Goal: Information Seeking & Learning: Learn about a topic

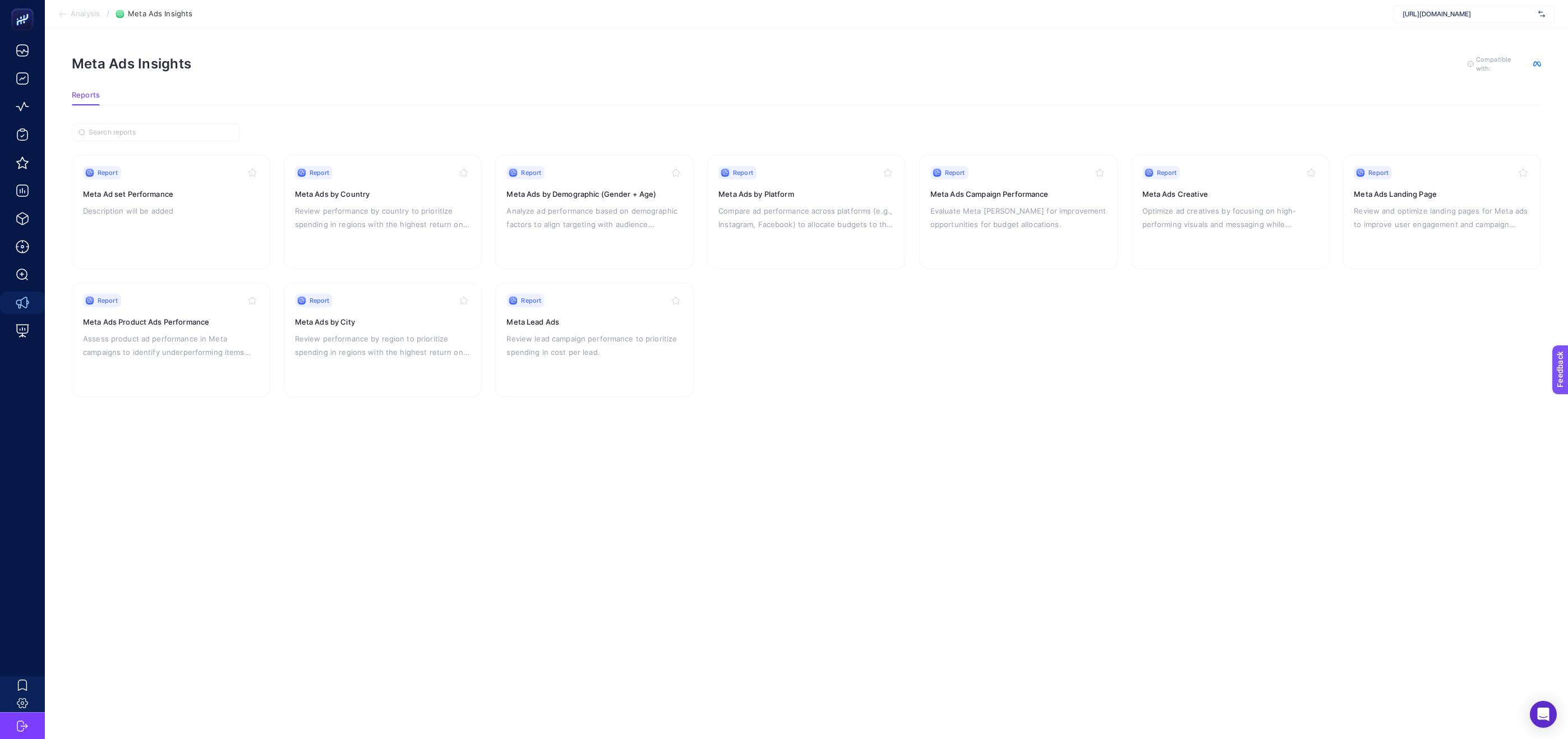
click at [1431, 13] on span "[URL][DOMAIN_NAME]" at bounding box center [1468, 14] width 131 height 9
click at [1431, 41] on span "[URL][DOMAIN_NAME]" at bounding box center [1437, 37] width 68 height 9
click at [184, 204] on p "Description will be added" at bounding box center [171, 211] width 176 height 14
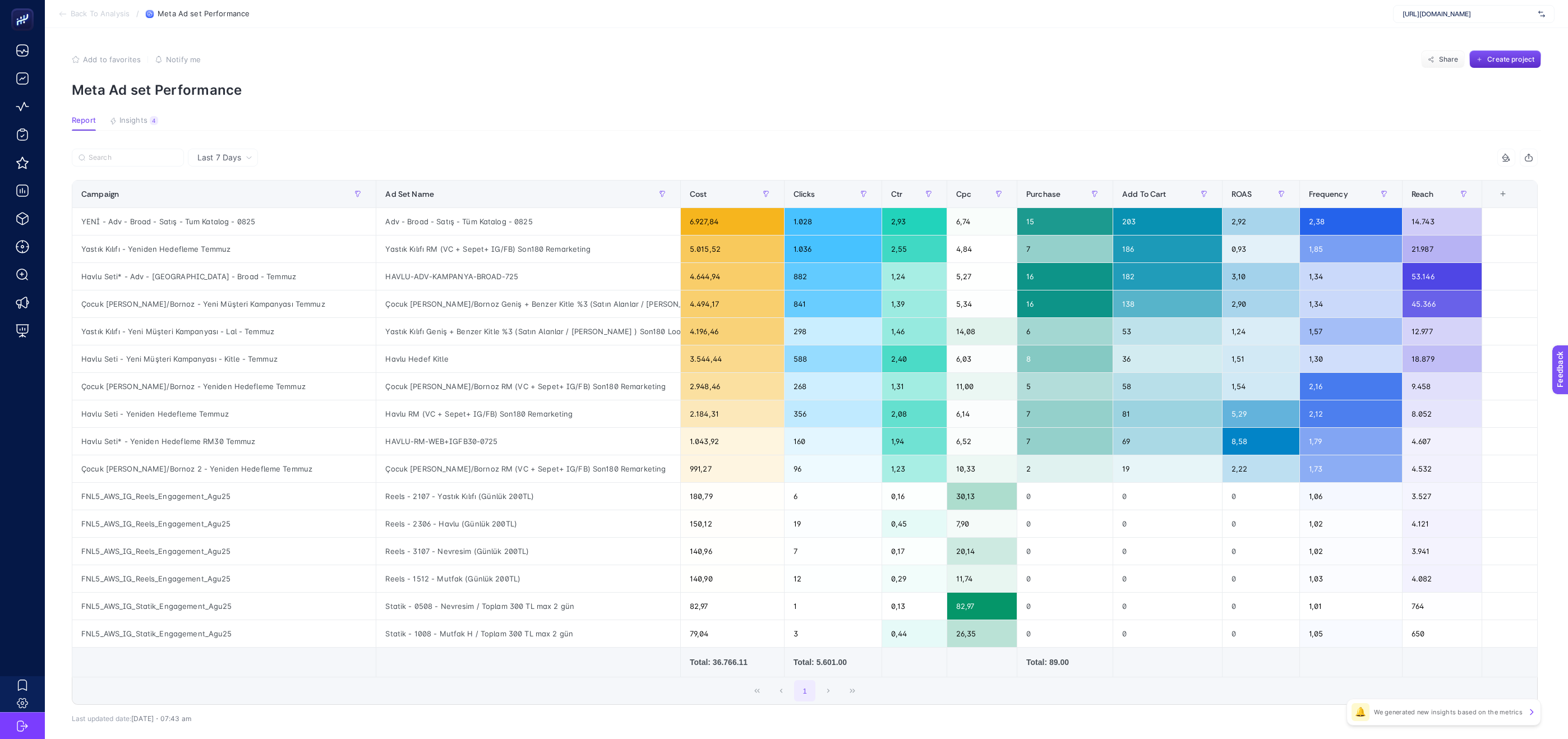
click at [221, 154] on span "Last 7 Days" at bounding box center [219, 158] width 44 height 11
click at [348, 129] on section "Report Insights 4 We generated new insights based on the metrics" at bounding box center [807, 123] width 1469 height 14
drag, startPoint x: 1257, startPoint y: 279, endPoint x: 1247, endPoint y: 280, distance: 10.0
click at [1247, 280] on div "3,10" at bounding box center [1261, 277] width 77 height 27
click at [1038, 107] on article "Add to favorites false Notify me Share Create project Meta Ad set Performance R…" at bounding box center [807, 411] width 1523 height 767
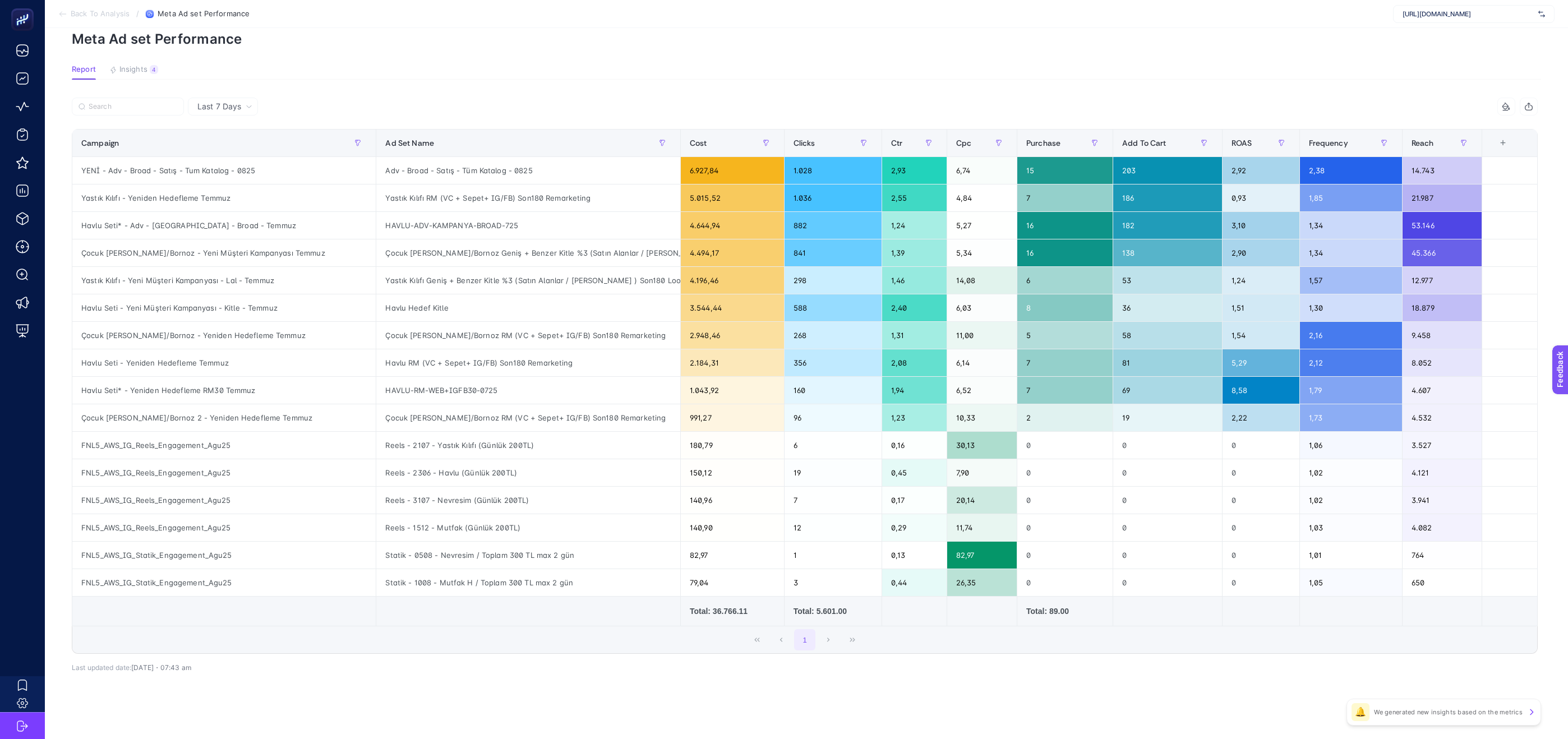
scroll to position [32, 0]
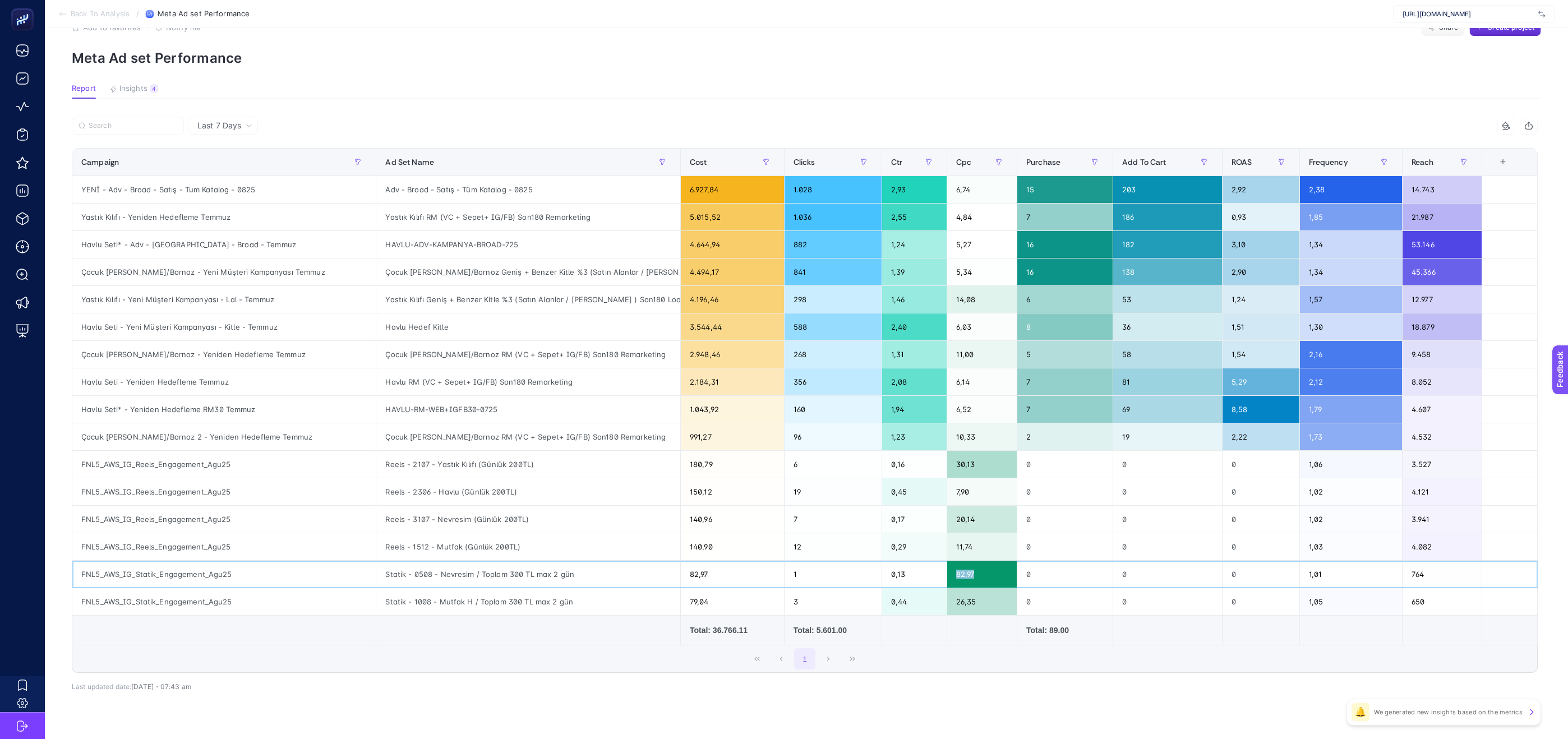
drag, startPoint x: 985, startPoint y: 581, endPoint x: 958, endPoint y: 578, distance: 27.2
click at [958, 578] on div "82,97" at bounding box center [982, 575] width 70 height 27
drag, startPoint x: 992, startPoint y: 645, endPoint x: 1447, endPoint y: 638, distance: 455.1
click at [1383, 629] on tr "Total: 36.766.11 Total: 5.601.00 Total: 89.00" at bounding box center [804, 631] width 1465 height 30
click at [1482, 645] on td at bounding box center [1442, 631] width 80 height 30
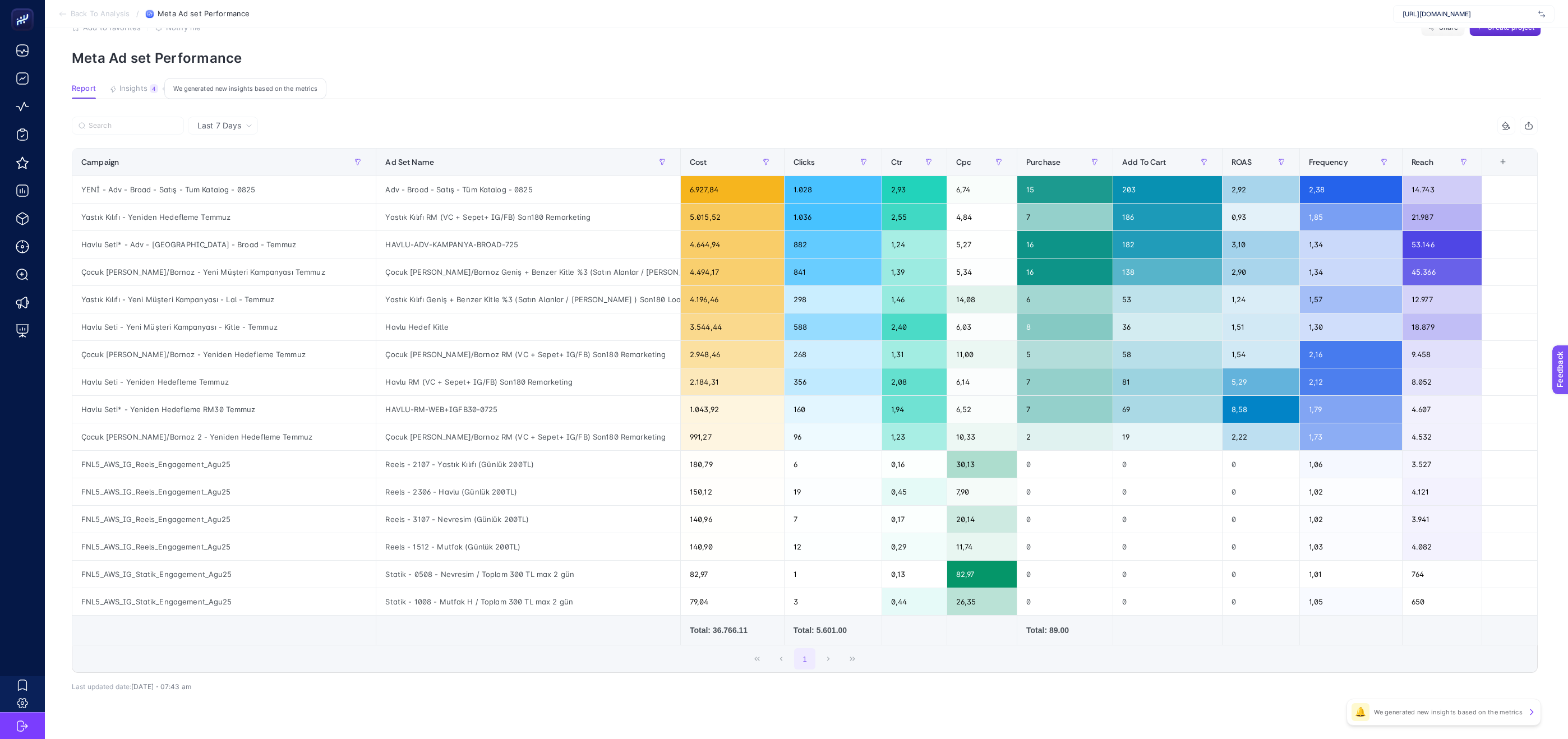
click at [123, 84] on span "Insights" at bounding box center [133, 89] width 28 height 9
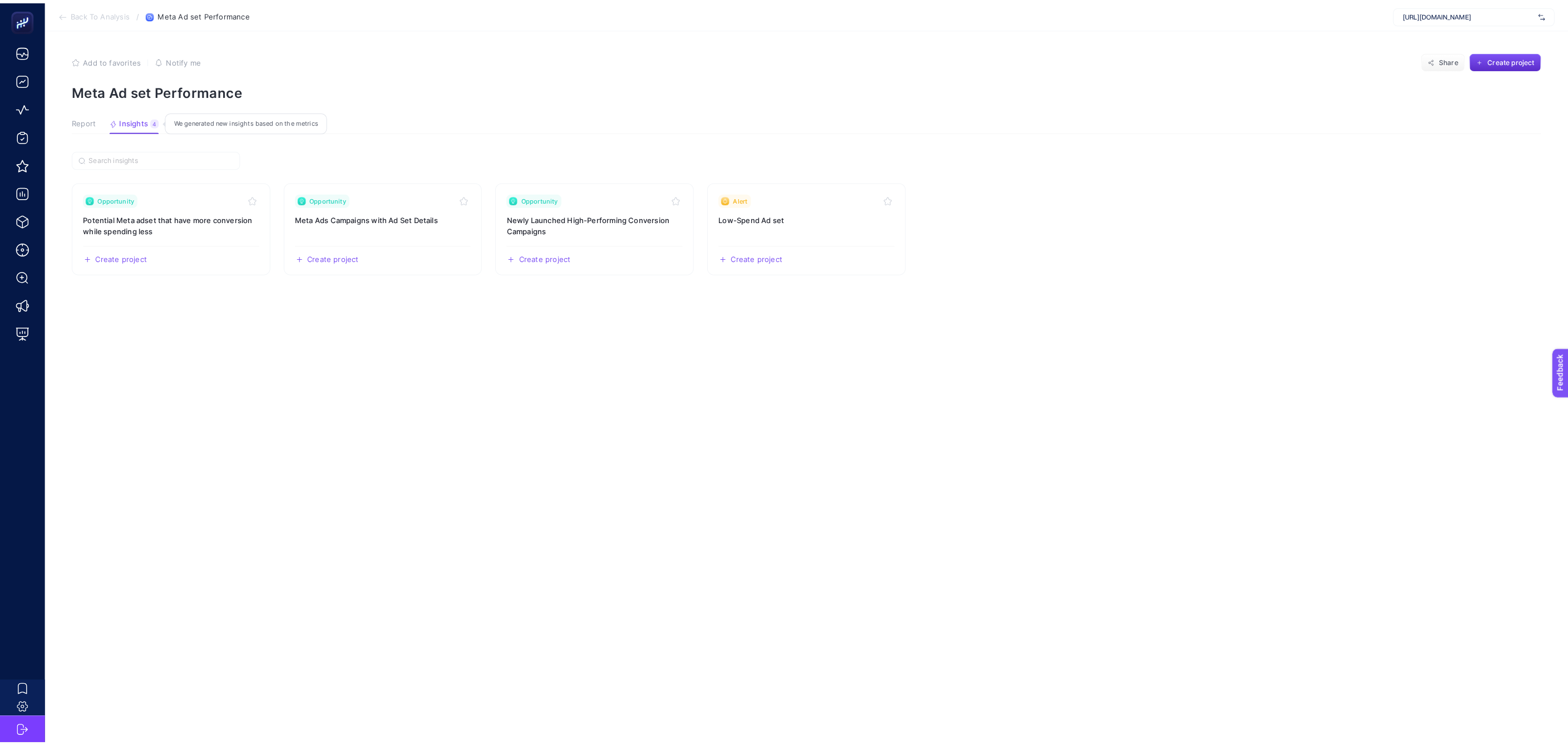
scroll to position [0, 0]
click at [378, 223] on link "Opportunity Meta Ads Campaigns with Ad Set Details Create project Share" at bounding box center [382, 224] width 199 height 92
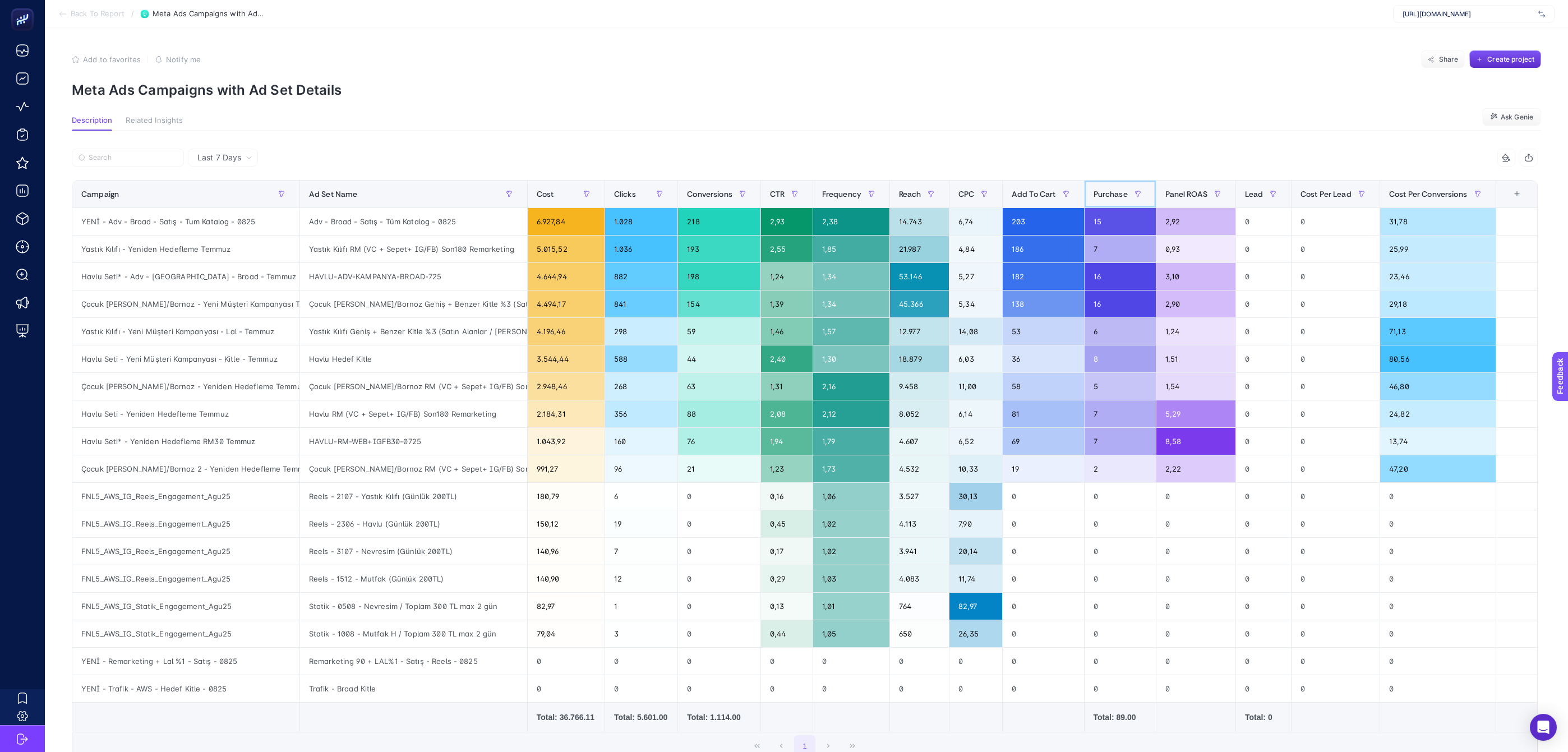
click at [1128, 197] on span "Purchase" at bounding box center [1111, 194] width 35 height 9
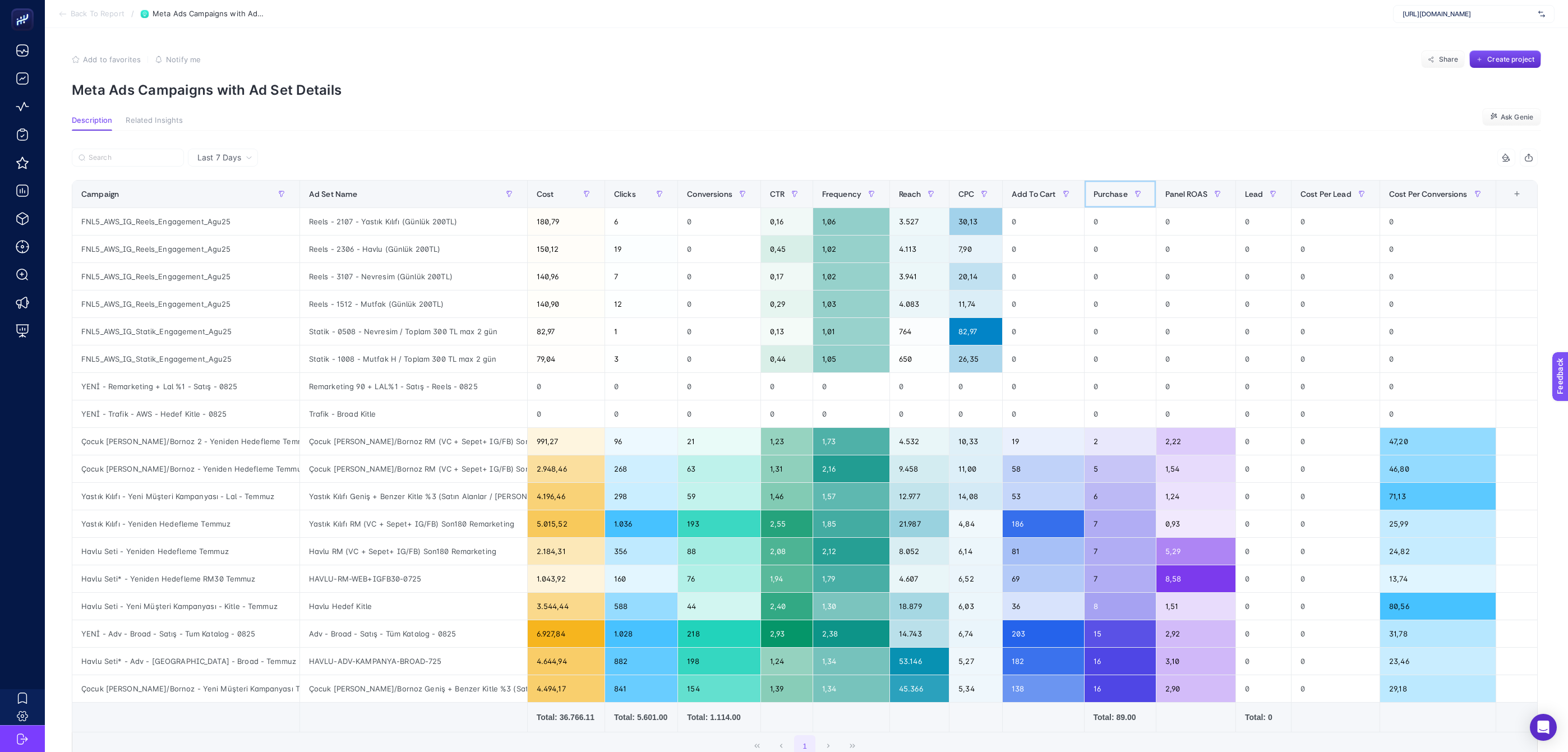
click at [1128, 197] on span "Purchase" at bounding box center [1111, 194] width 35 height 9
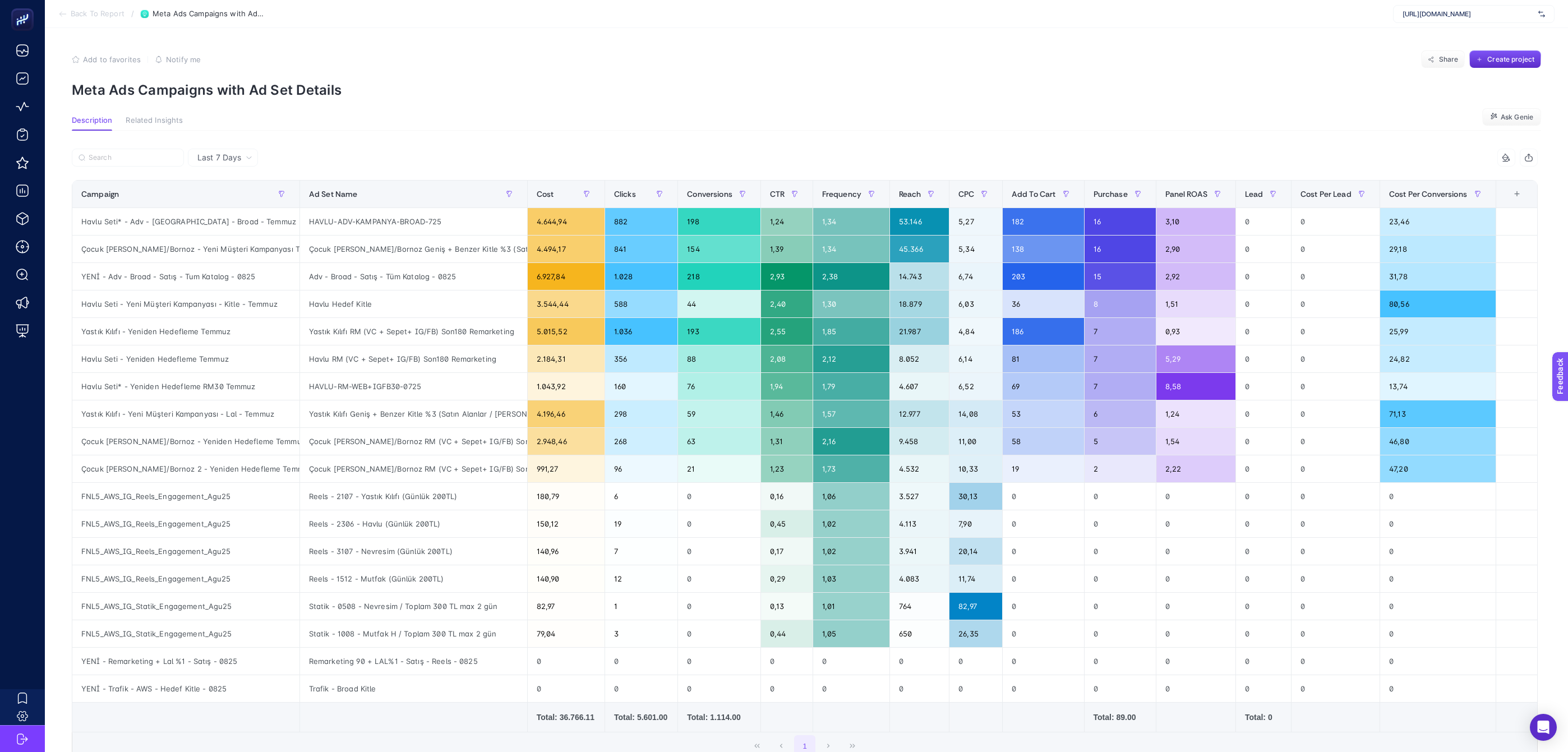
click at [211, 150] on div "Last 7 Days" at bounding box center [222, 158] width 70 height 18
click at [226, 198] on li "Last 30 Days" at bounding box center [223, 201] width 63 height 20
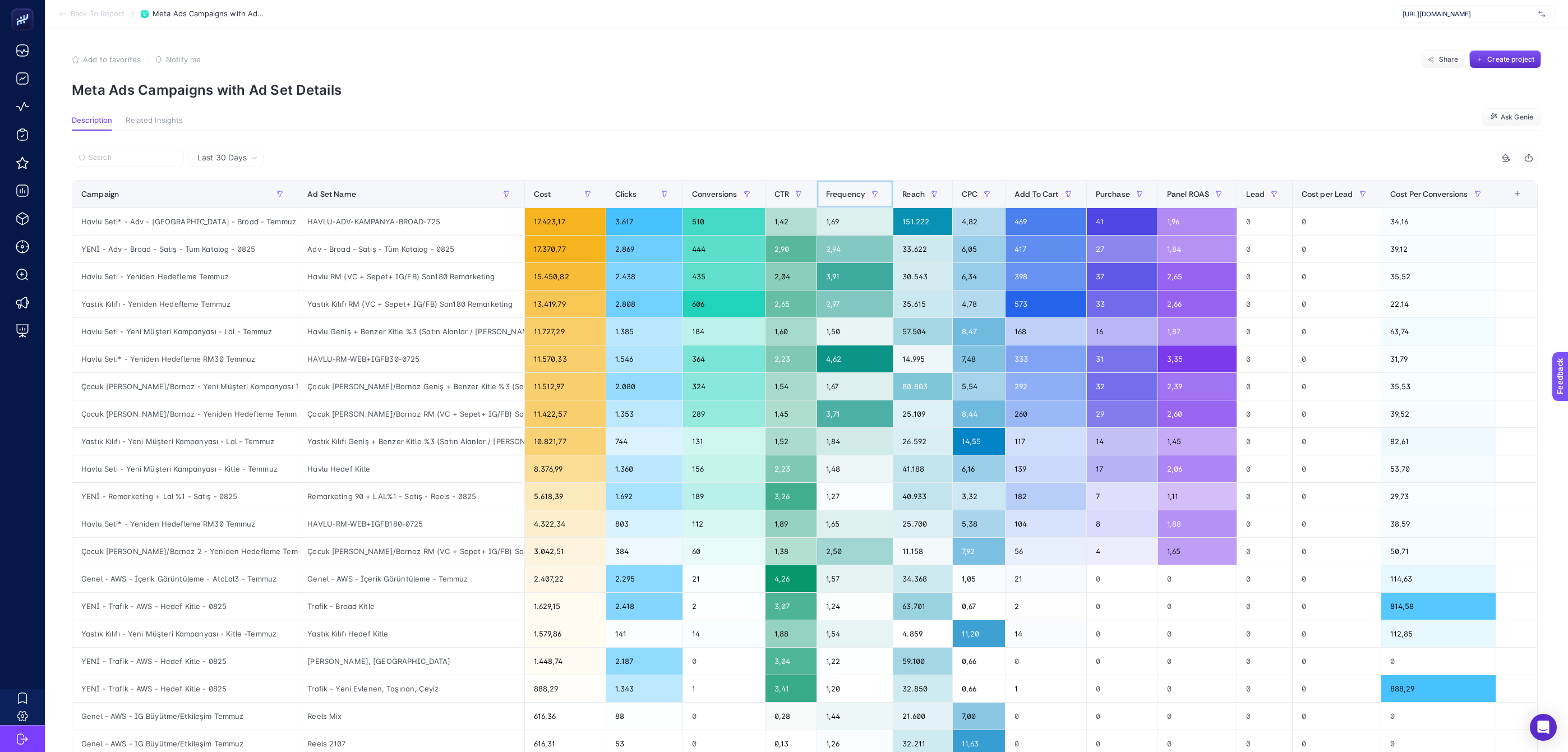
click at [864, 196] on span "Frequency" at bounding box center [846, 194] width 39 height 9
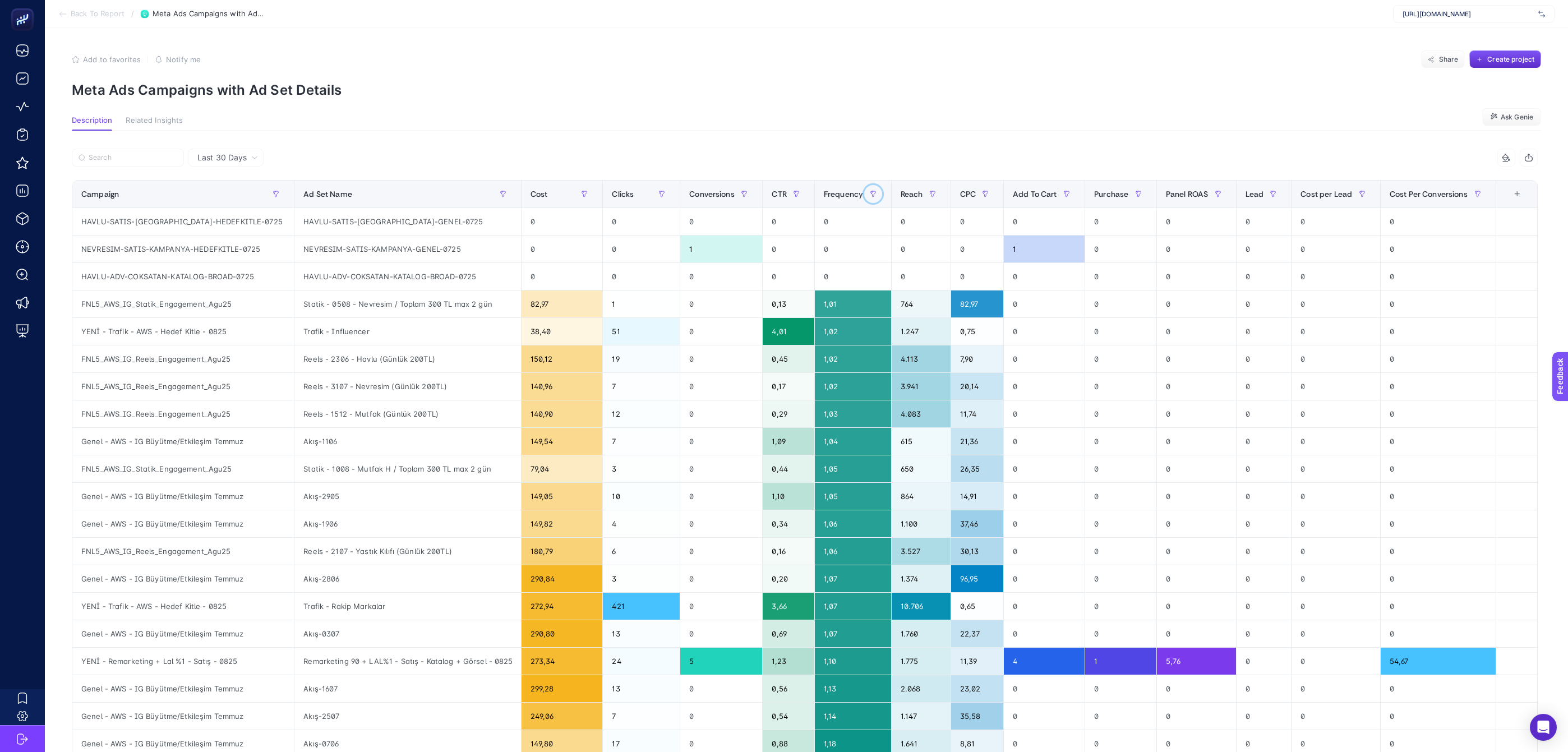
click at [864, 196] on button "button" at bounding box center [873, 194] width 18 height 18
click at [845, 196] on span "Frequency" at bounding box center [843, 194] width 39 height 9
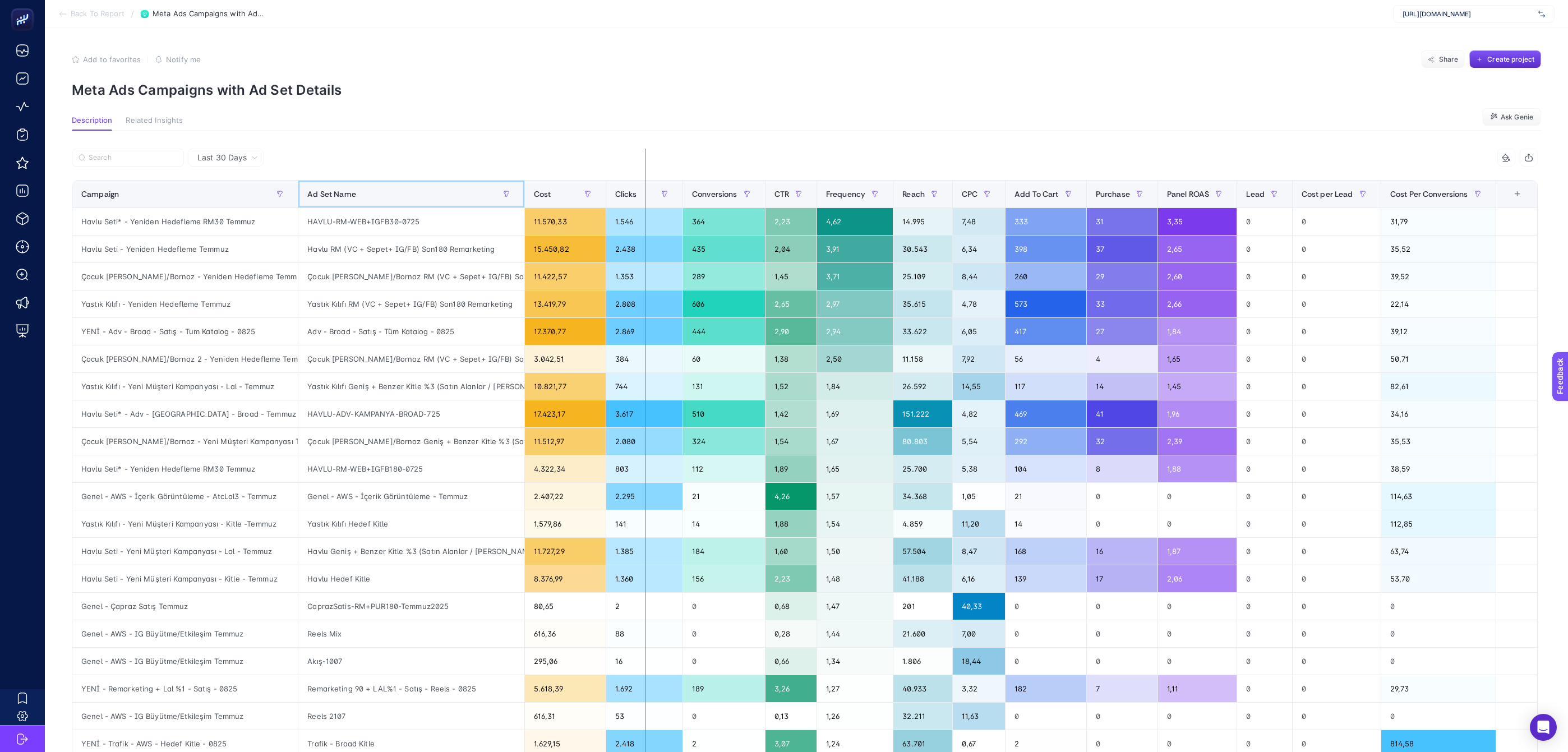
drag, startPoint x: 521, startPoint y: 197, endPoint x: 645, endPoint y: 206, distance: 124.3
click at [645, 206] on div "13 items selected Campaign Ad Set Name Cost Clicks Conversions CTR Frequency Re…" at bounding box center [805, 482] width 1466 height 666
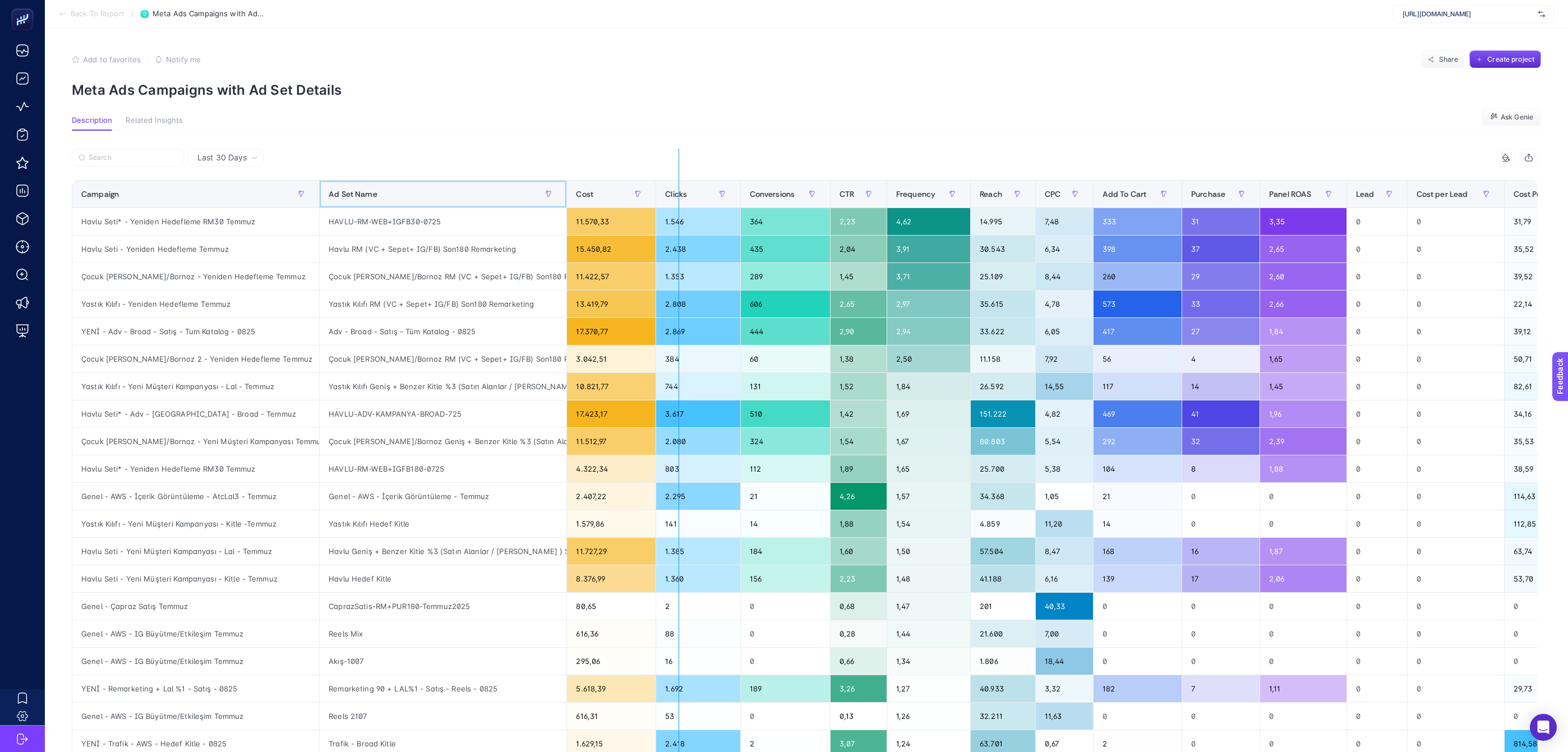
drag, startPoint x: 557, startPoint y: 191, endPoint x: 695, endPoint y: 197, distance: 138.1
click at [695, 197] on div "13 items selected Campaign Ad Set Name Cost Clicks Conversions CTR Frequency Re…" at bounding box center [805, 482] width 1466 height 666
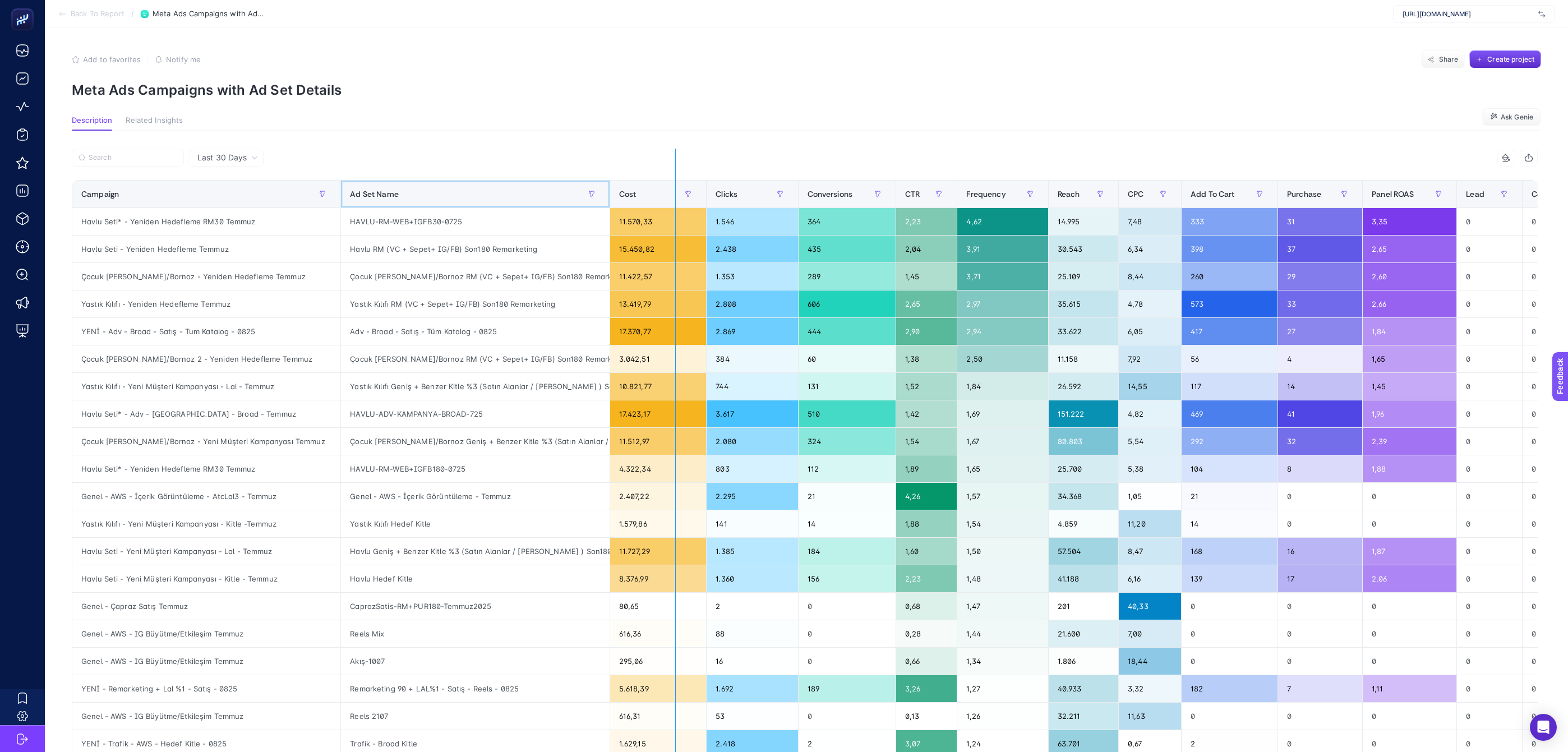
drag, startPoint x: 597, startPoint y: 197, endPoint x: 705, endPoint y: 200, distance: 108.0
click at [704, 200] on div "13 items selected Campaign Ad Set Name Cost Clicks Conversions CTR Frequency Re…" at bounding box center [805, 482] width 1466 height 666
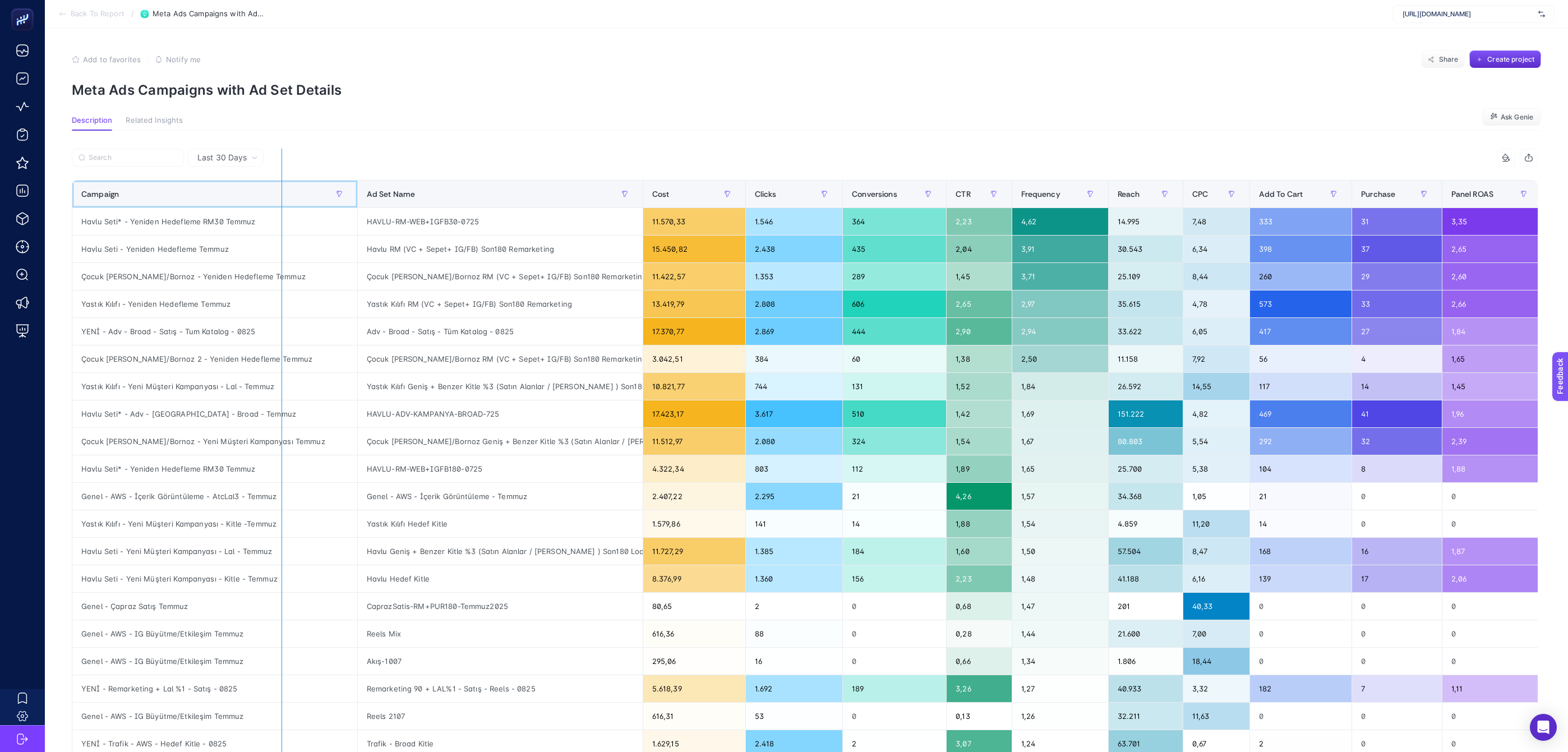
drag, startPoint x: 350, startPoint y: 191, endPoint x: 281, endPoint y: 185, distance: 69.3
click at [281, 185] on div "13 items selected Campaign Ad Set Name Cost Clicks Conversions CTR Frequency Re…" at bounding box center [805, 482] width 1466 height 666
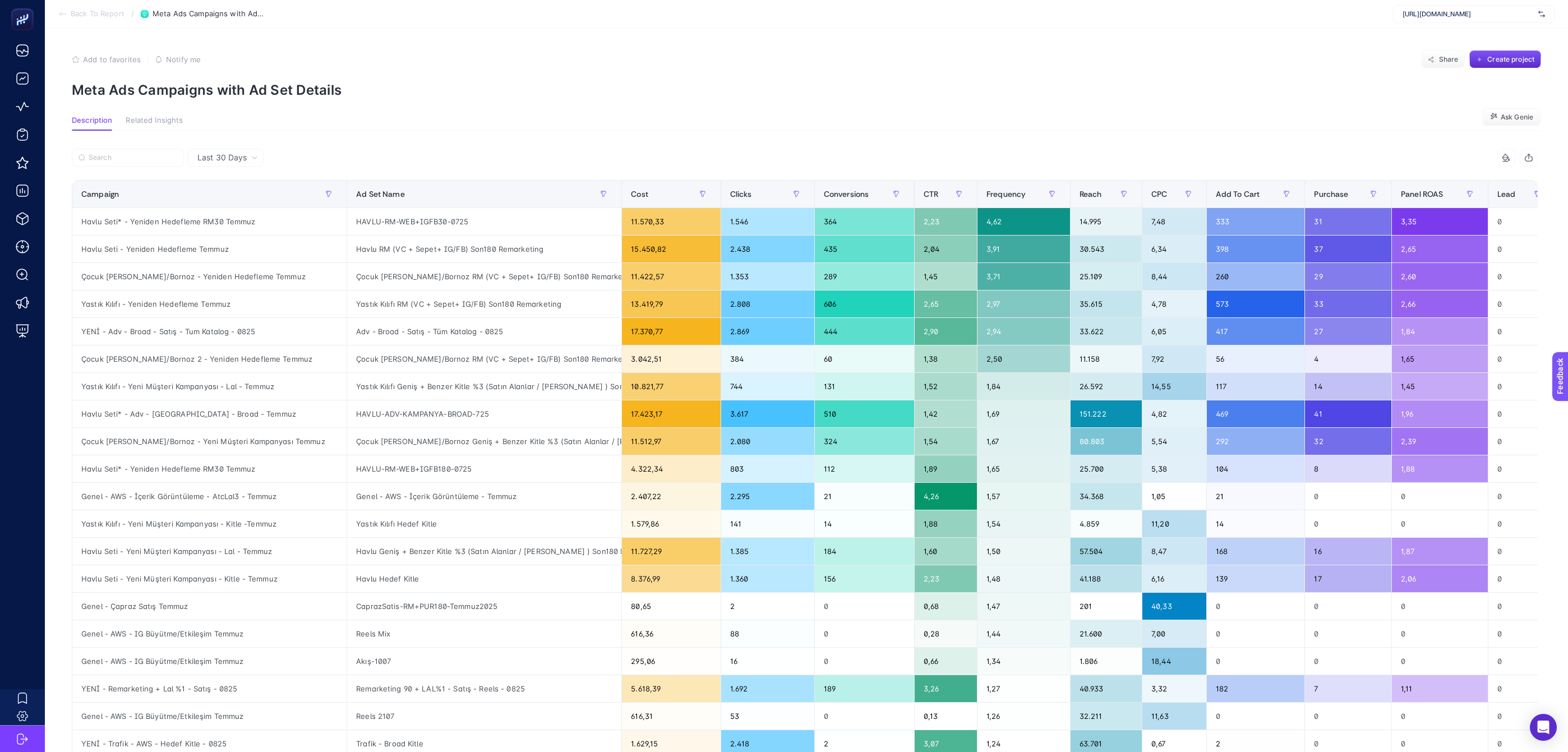
click at [89, 14] on span "Back To Report" at bounding box center [98, 14] width 54 height 9
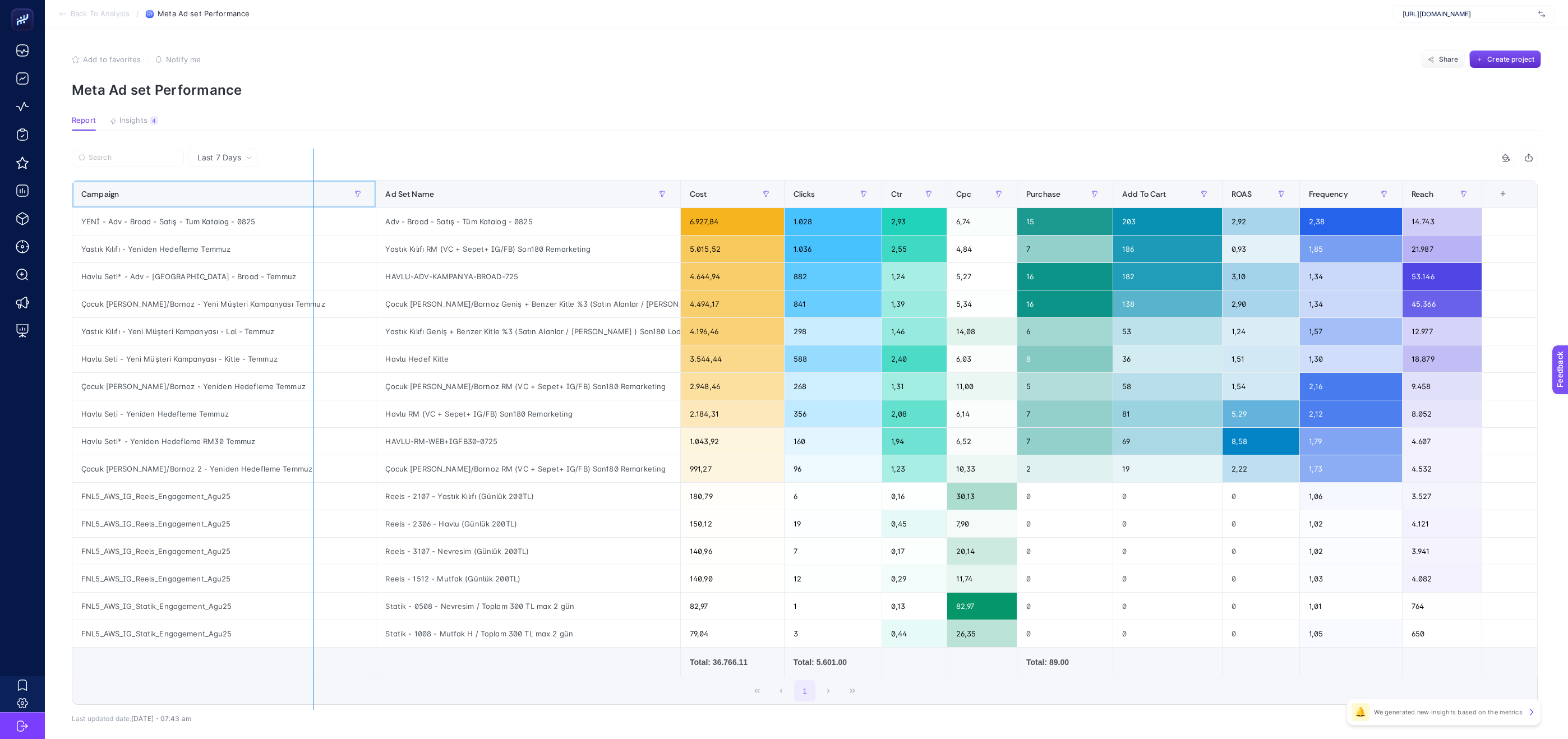
drag, startPoint x: 372, startPoint y: 195, endPoint x: 308, endPoint y: 199, distance: 64.1
click at [308, 199] on div "9 items selected Campaign Ad Set Name Cost Clicks Ctr Cpc Purchase Add To Cart …" at bounding box center [805, 427] width 1466 height 557
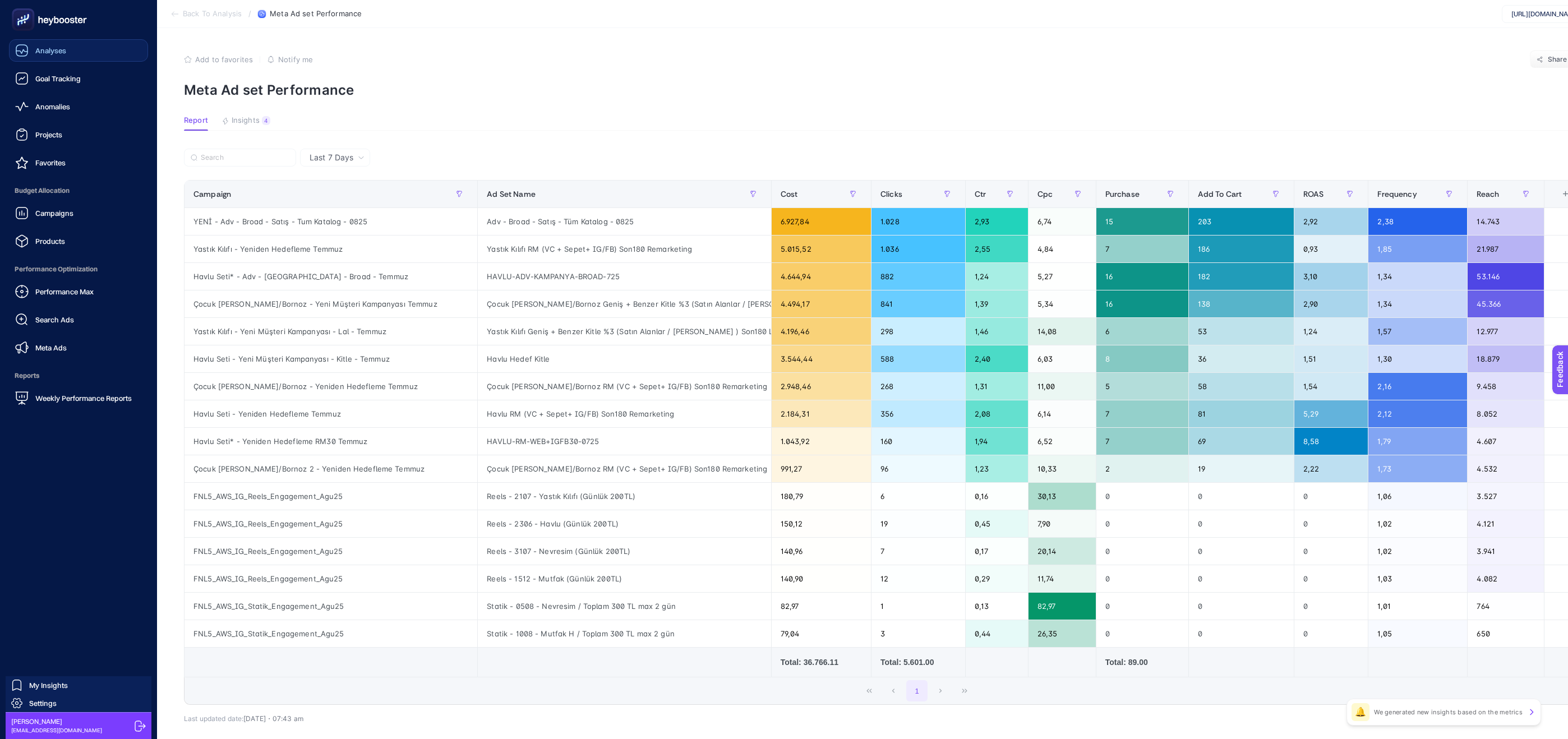
click at [65, 41] on link "Analyses" at bounding box center [78, 50] width 139 height 23
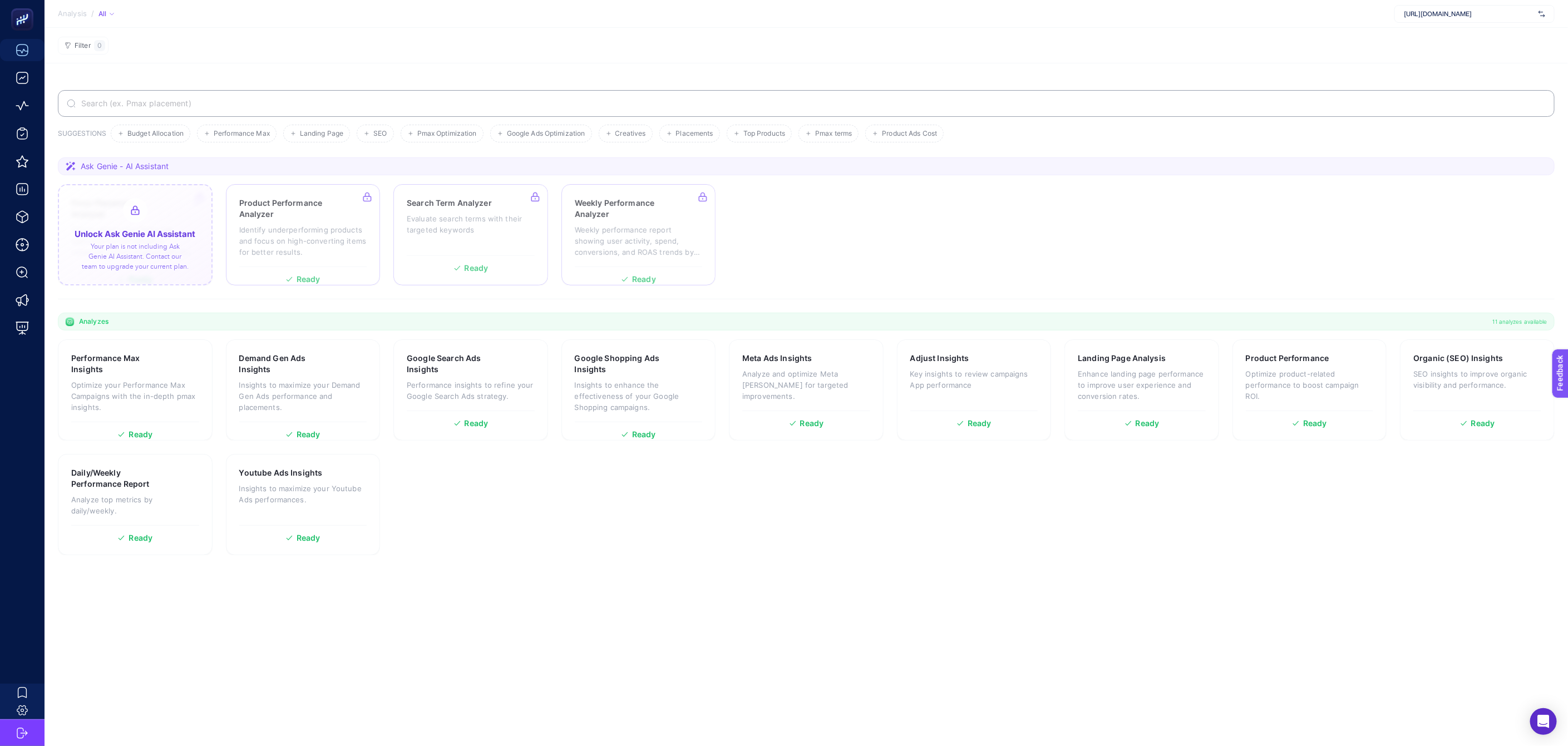
click at [186, 217] on div at bounding box center [136, 235] width 155 height 101
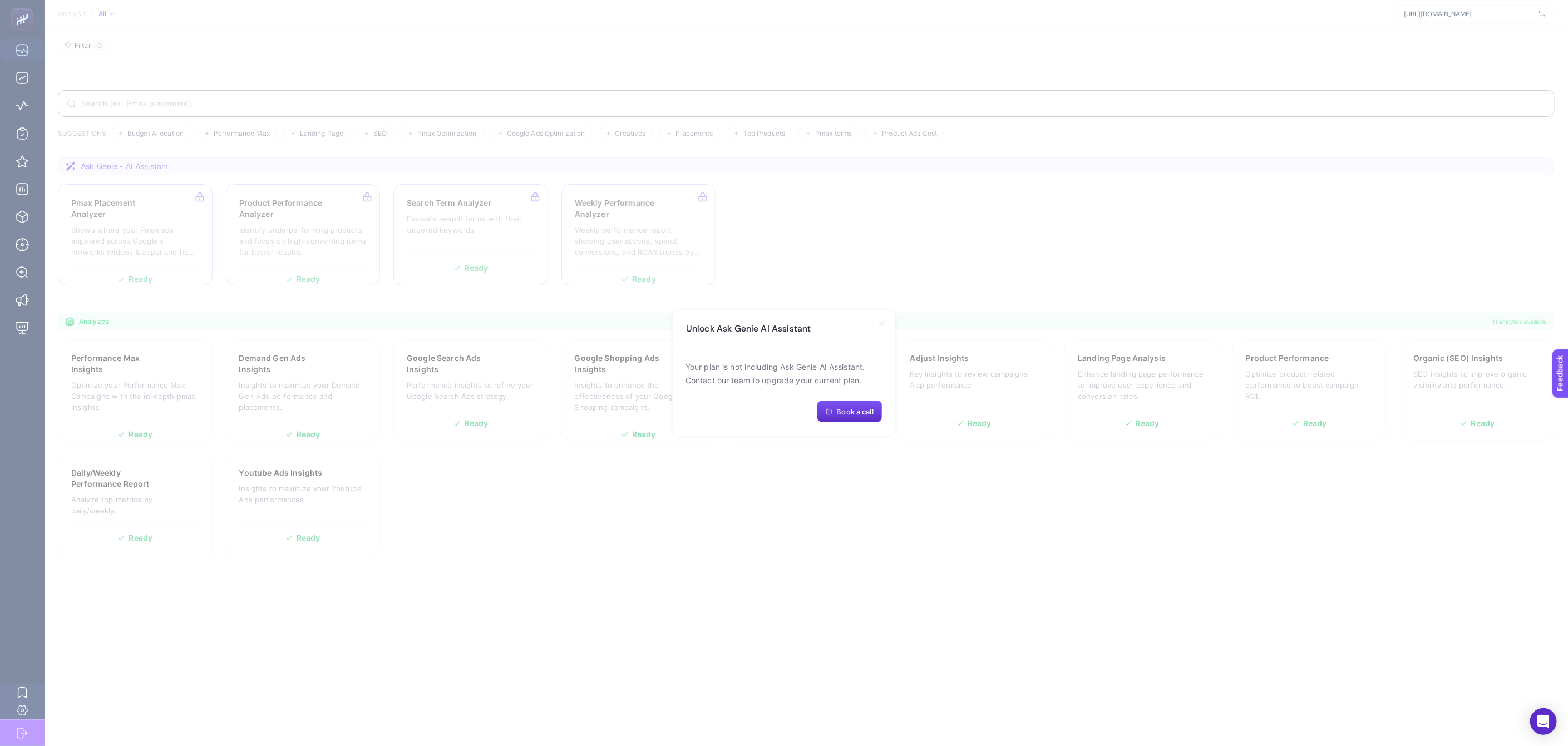
click at [885, 322] on icon at bounding box center [882, 323] width 9 height 9
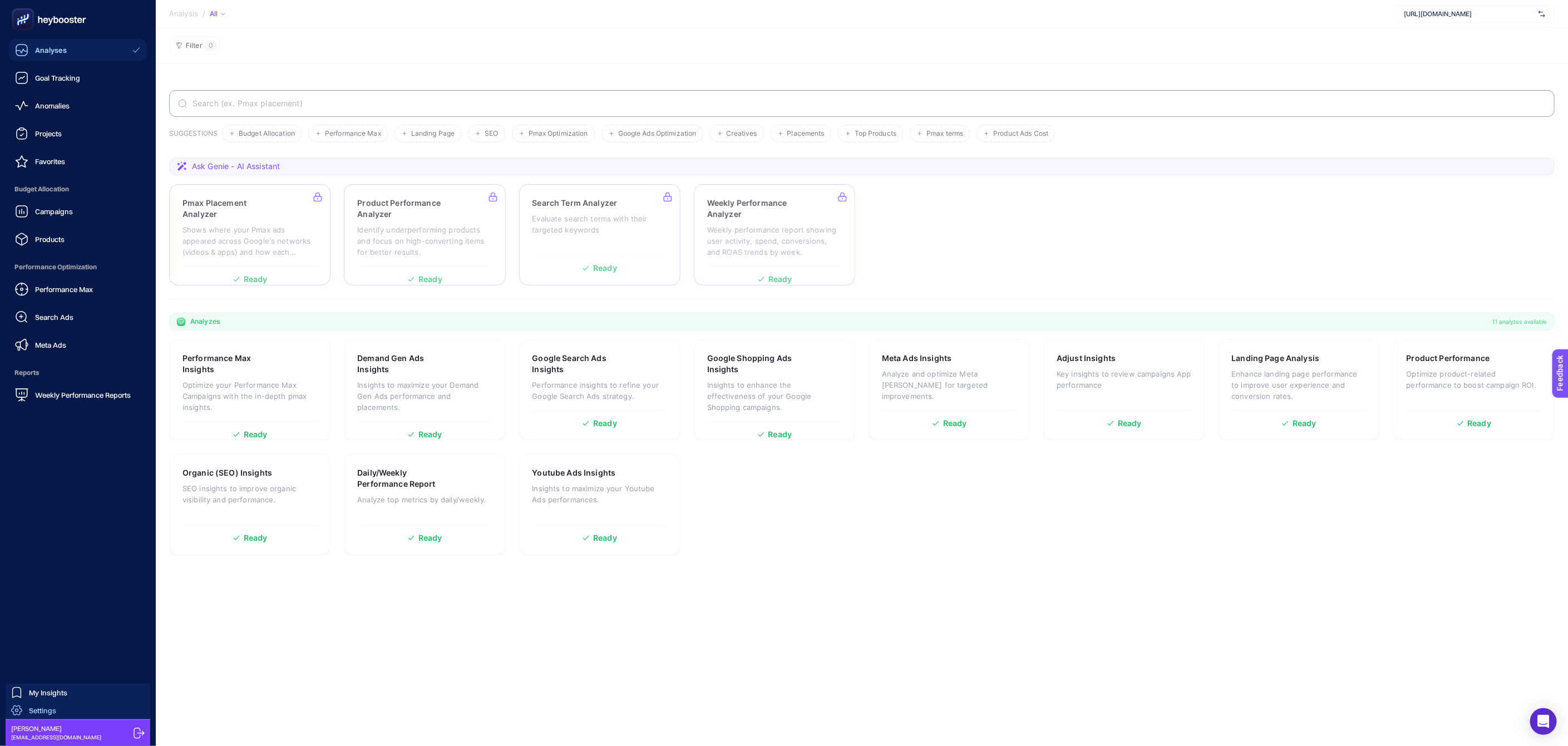
click at [57, 709] on link "Settings" at bounding box center [77, 711] width 144 height 18
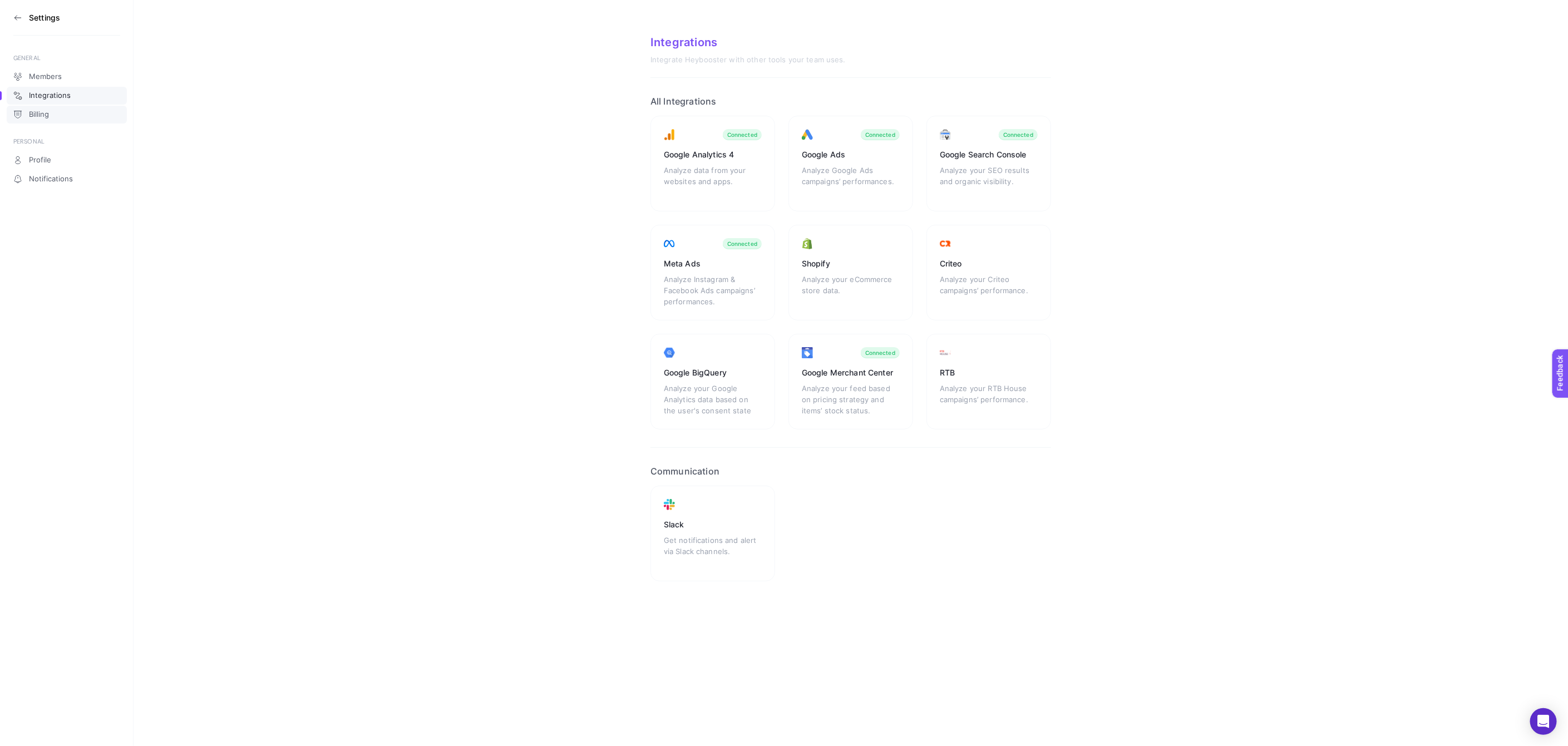
click at [59, 112] on link "Billing" at bounding box center [66, 115] width 120 height 18
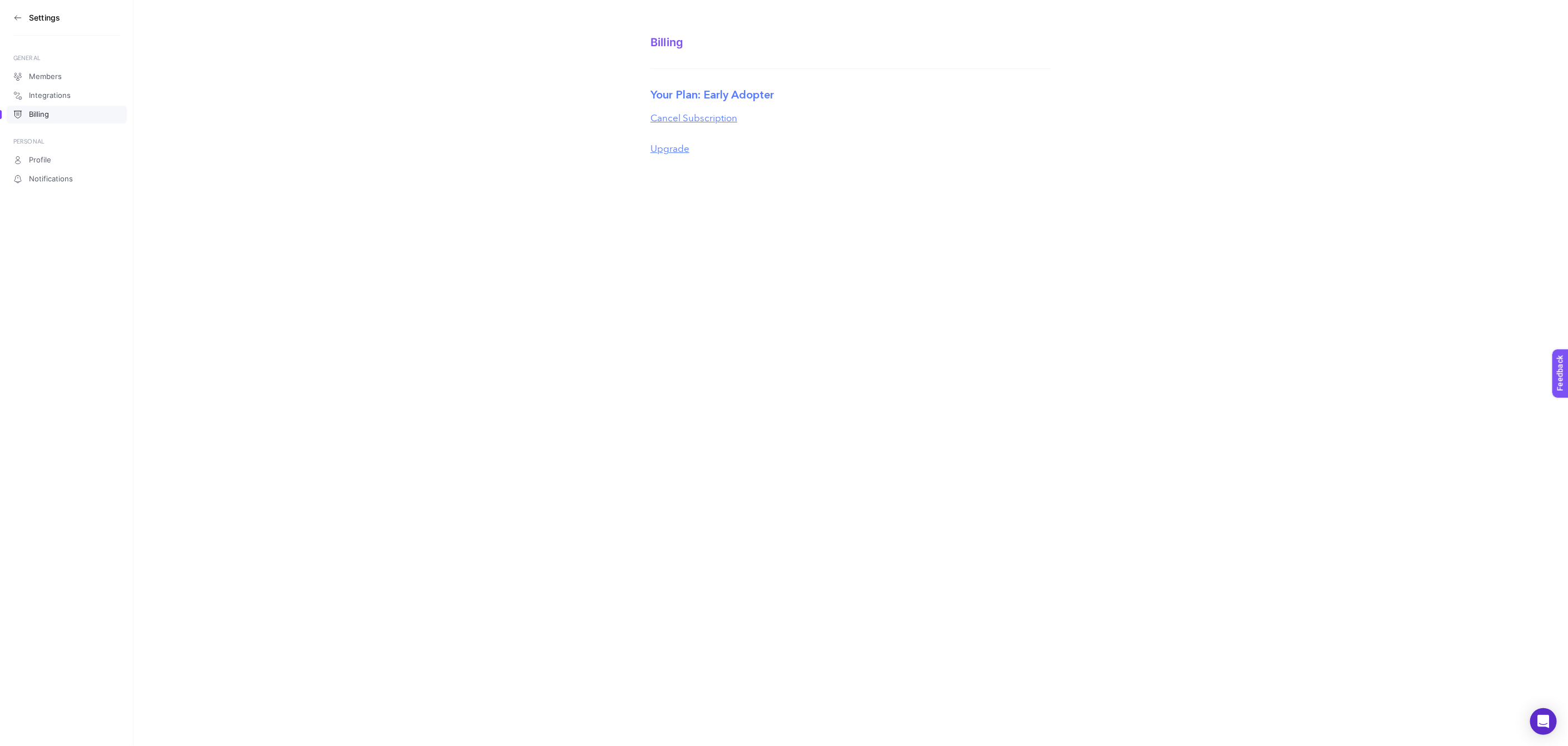
click at [671, 145] on button "Upgrade" at bounding box center [670, 149] width 39 height 14
click at [18, 13] on icon at bounding box center [18, 18] width 9 height 9
